Goal: Communication & Community: Answer question/provide support

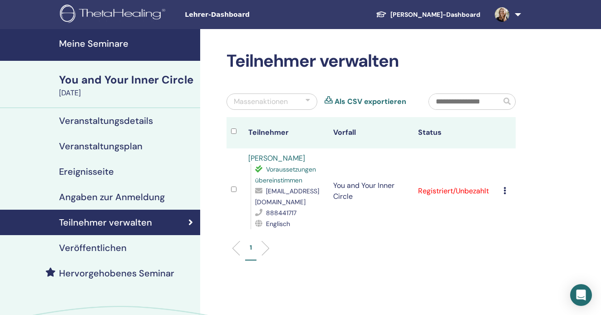
drag, startPoint x: 342, startPoint y: 205, endPoint x: 350, endPoint y: 217, distance: 13.9
click at [329, 210] on td "You and Your Inner Circle" at bounding box center [371, 191] width 85 height 85
click at [364, 239] on div "1" at bounding box center [371, 252] width 303 height 36
drag, startPoint x: 342, startPoint y: 204, endPoint x: 360, endPoint y: 242, distance: 41.7
click at [360, 240] on div "Teilnehmer verwalten Massenaktionen Als CSV exportieren Teilnehmer Vorfall Stat…" at bounding box center [371, 160] width 300 height 219
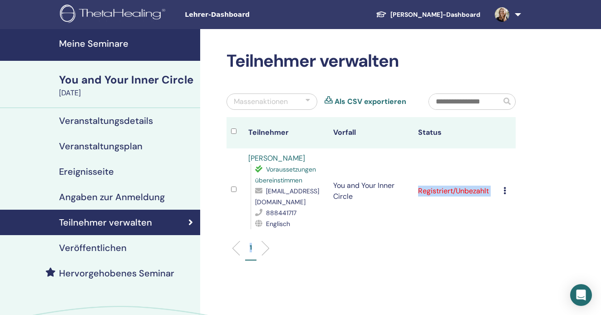
click at [320, 283] on div "Teilnehmer verwalten Massenaktionen Als CSV exportieren Teilnehmer Vorfall Stat…" at bounding box center [400, 213] width 401 height 368
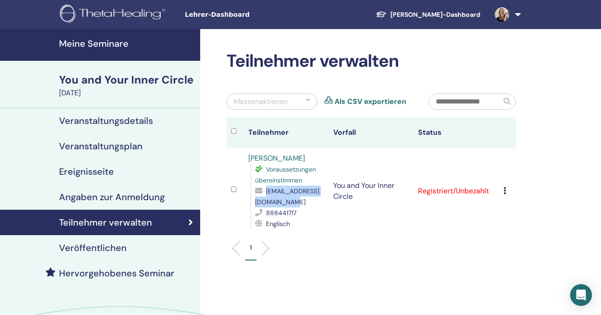
drag, startPoint x: 257, startPoint y: 204, endPoint x: 340, endPoint y: 202, distance: 83.6
click at [319, 202] on span "velindygohealing@gmail.com" at bounding box center [287, 196] width 64 height 19
copy span "velindygohealing@gmail.com"
click at [512, 15] on span at bounding box center [502, 13] width 22 height 7
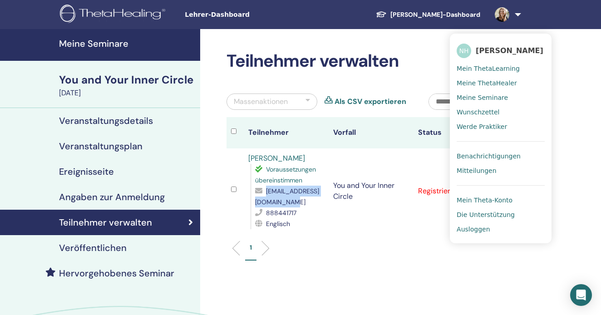
click at [481, 168] on span "Mitteilungen" at bounding box center [477, 171] width 40 height 8
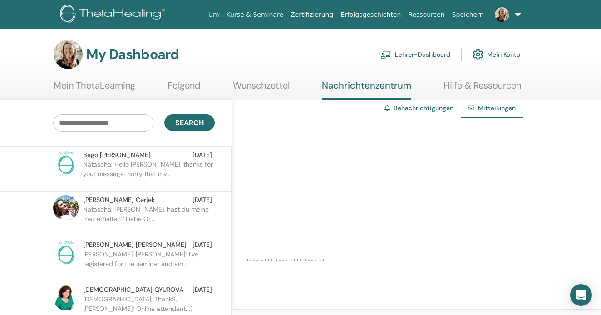
click at [87, 125] on input "text" at bounding box center [103, 122] width 100 height 17
type input "*****"
click at [421, 106] on link "Benachrichtigungen" at bounding box center [424, 108] width 60 height 8
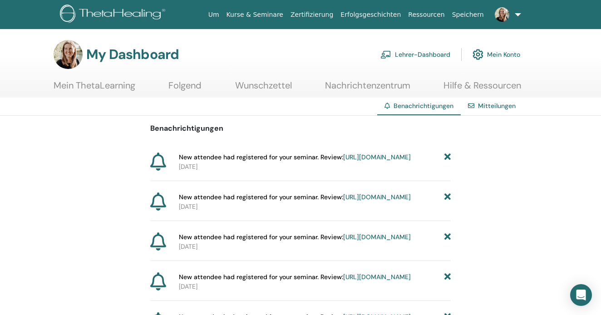
click at [343, 161] on link "[URL][DOMAIN_NAME]" at bounding box center [377, 157] width 68 height 8
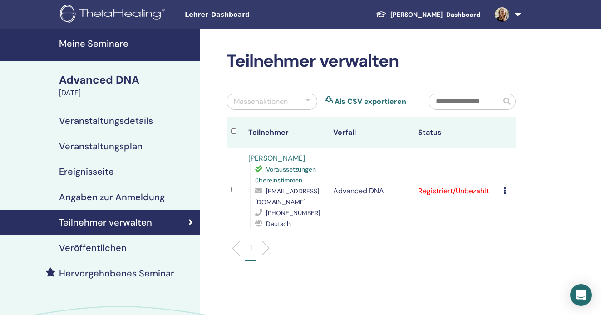
click at [139, 119] on h4 "Veranstaltungsdetails" at bounding box center [106, 120] width 94 height 11
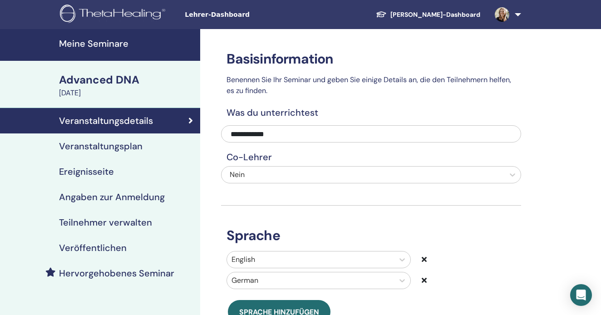
click at [115, 144] on h4 "Veranstaltungsplan" at bounding box center [101, 146] width 84 height 11
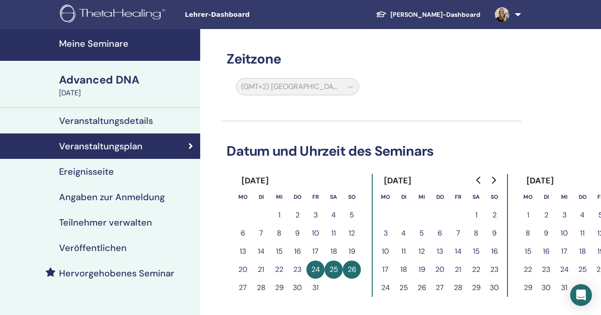
click at [103, 169] on h4 "Ereignisseite" at bounding box center [86, 171] width 55 height 11
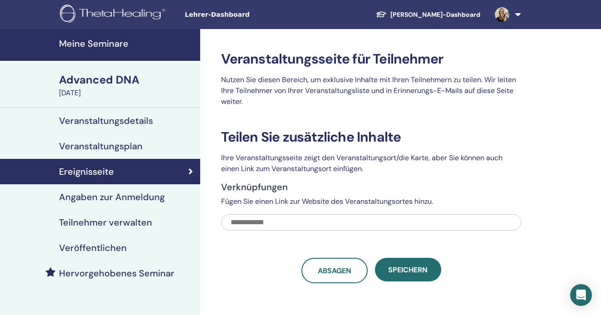
click at [511, 14] on span at bounding box center [502, 13] width 22 height 7
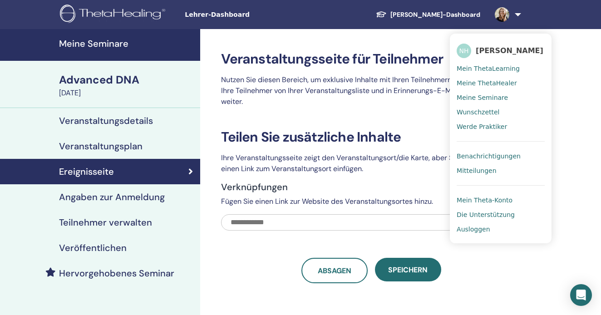
click at [494, 158] on span "Benachrichtigungen" at bounding box center [489, 156] width 64 height 8
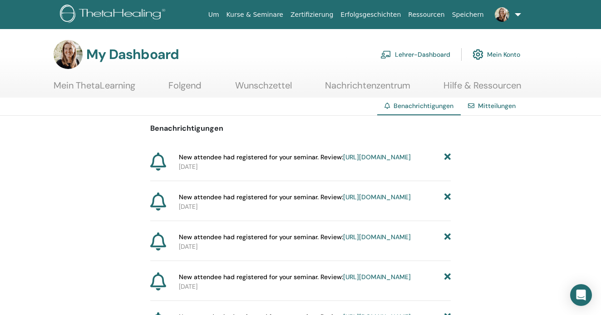
click at [343, 201] on link "https://member.thetahealing.com/instructor/seminar/369429/attendees" at bounding box center [377, 197] width 68 height 8
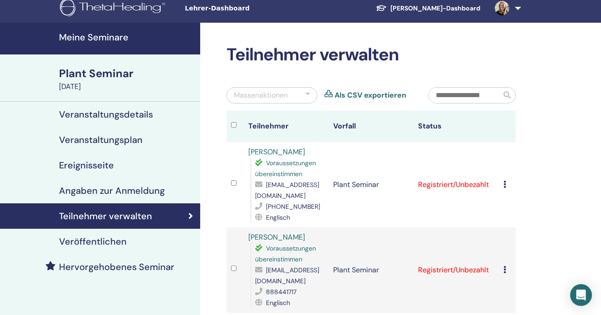
scroll to position [1, 0]
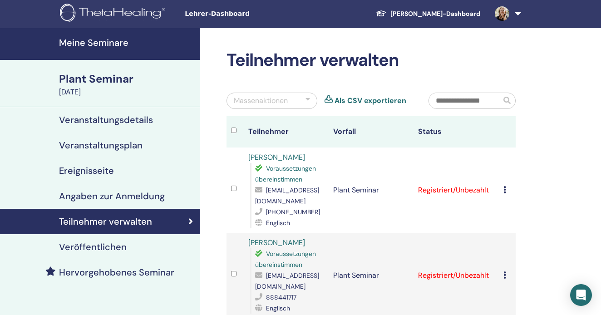
click at [259, 243] on link "Marta Szczepanik" at bounding box center [276, 243] width 57 height 10
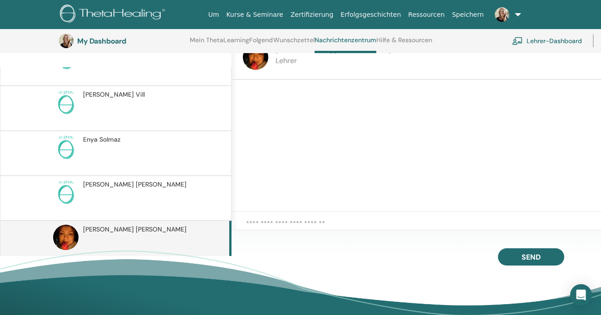
scroll to position [104, 1]
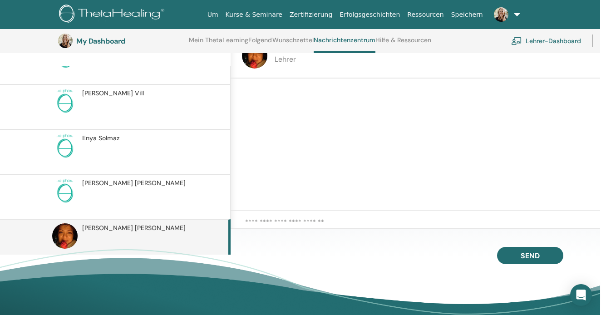
click at [276, 221] on textarea at bounding box center [422, 226] width 355 height 19
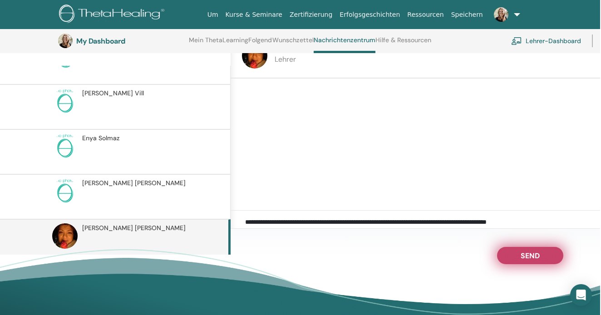
type textarea "**********"
click at [541, 253] on button "Send" at bounding box center [530, 255] width 66 height 17
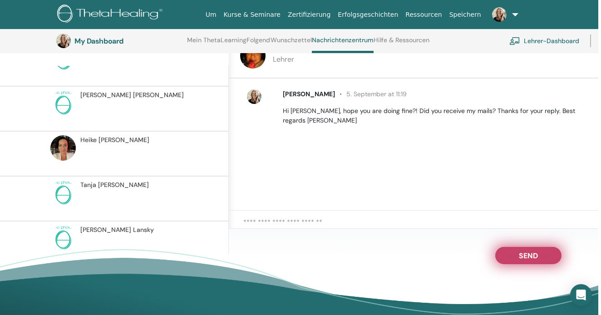
scroll to position [0, 0]
